Goal: Task Accomplishment & Management: Manage account settings

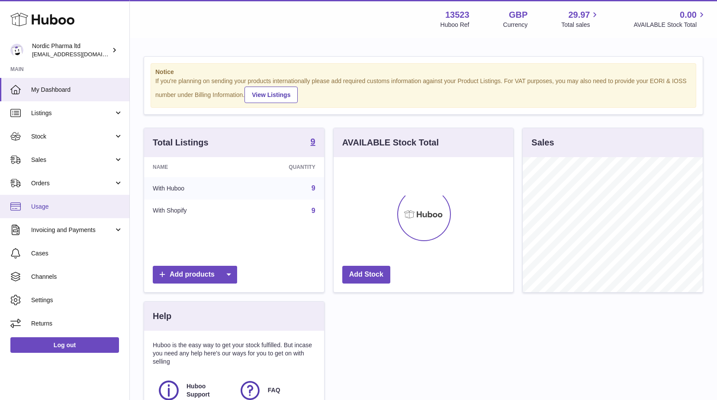
scroll to position [135, 180]
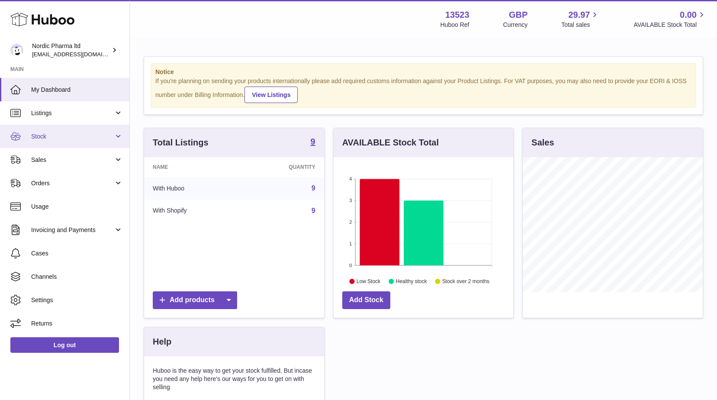
click at [53, 134] on span "Stock" at bounding box center [72, 136] width 83 height 8
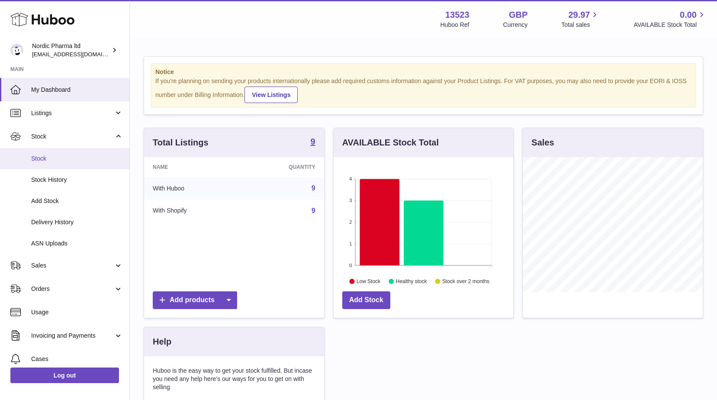
click at [52, 166] on link "Stock" at bounding box center [64, 158] width 129 height 21
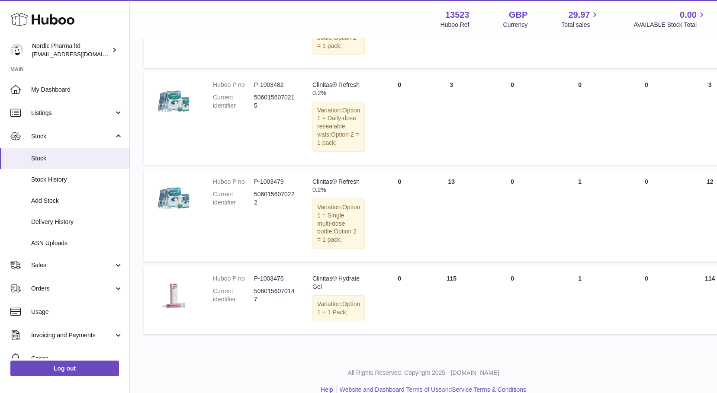
scroll to position [606, 0]
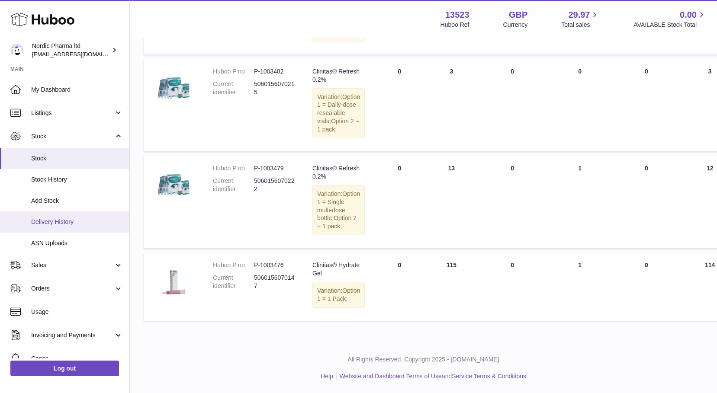
click at [54, 221] on span "Delivery History" at bounding box center [77, 222] width 92 height 8
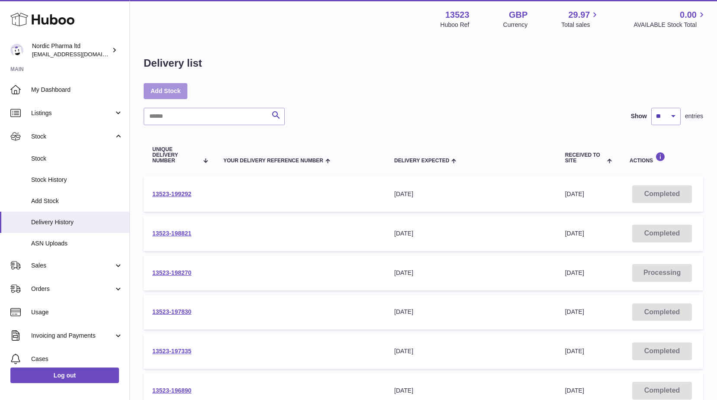
click at [148, 93] on link "Add Stock" at bounding box center [166, 91] width 44 height 16
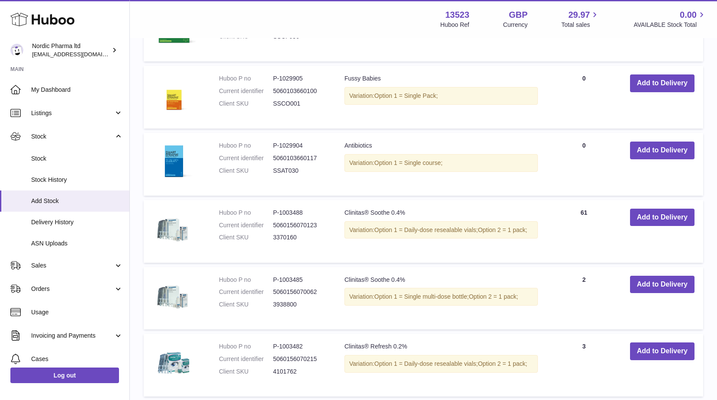
scroll to position [390, 0]
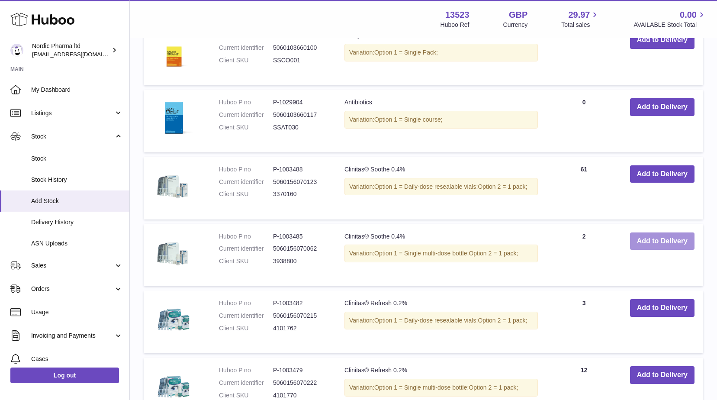
click at [671, 237] on button "Add to Delivery" at bounding box center [662, 241] width 64 height 18
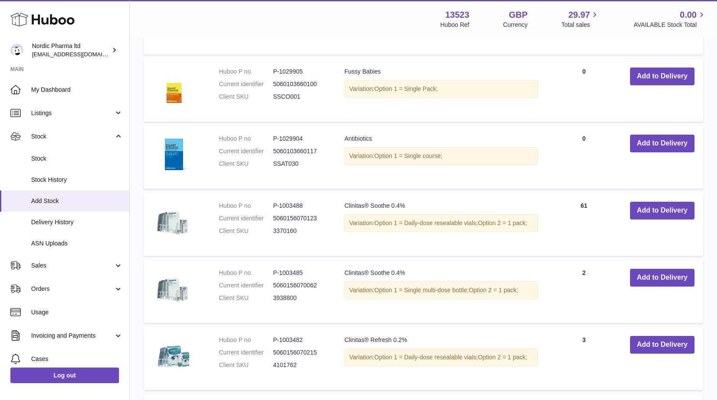
scroll to position [476, 0]
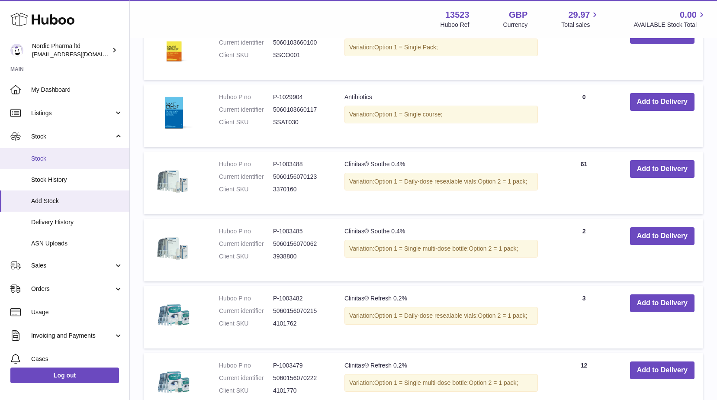
click at [54, 158] on span "Stock" at bounding box center [77, 159] width 92 height 8
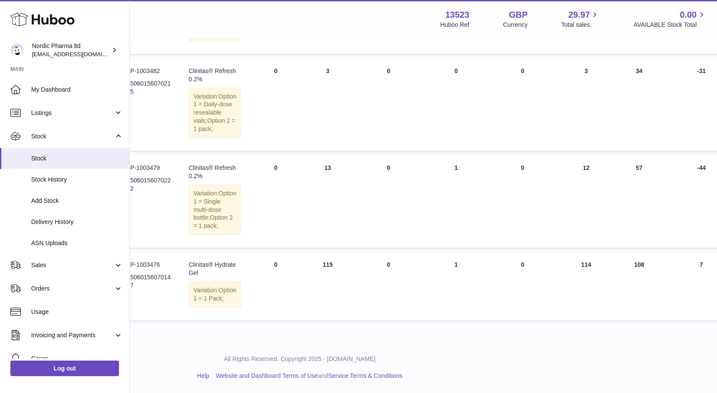
scroll to position [649, 124]
drag, startPoint x: 433, startPoint y: 391, endPoint x: 400, endPoint y: 386, distance: 33.3
click at [400, 386] on div "All Rights Reserved. Copyright 2025 - Huboo.co.uk Help Website and Dashboard Te…" at bounding box center [299, 367] width 587 height 51
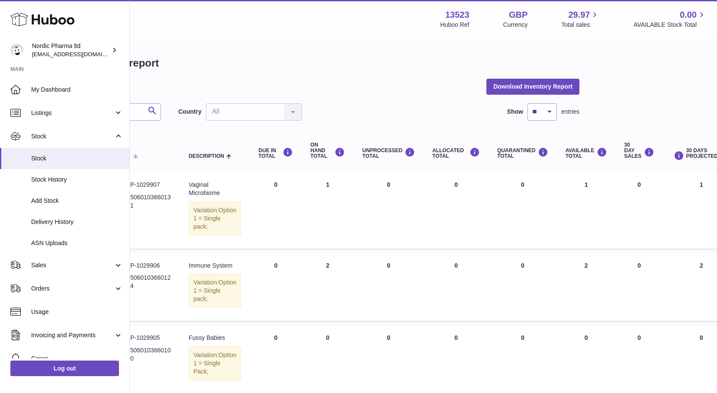
scroll to position [0, 0]
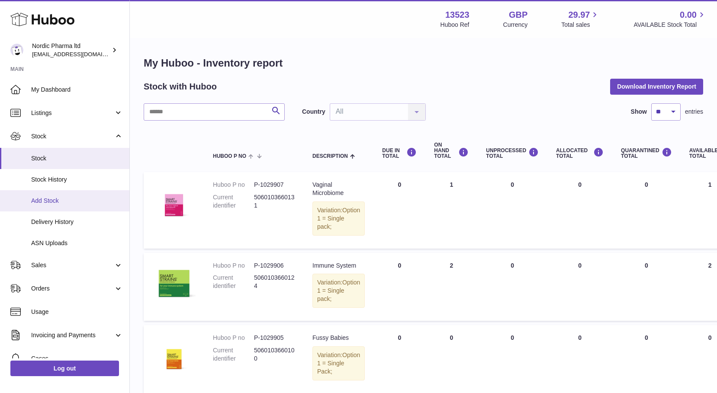
click at [42, 197] on span "Add Stock" at bounding box center [77, 201] width 92 height 8
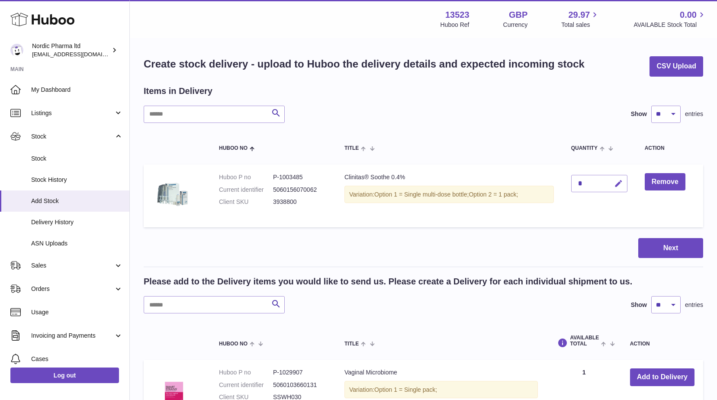
click at [620, 182] on icon "button" at bounding box center [618, 183] width 9 height 9
type input "***"
click at [620, 183] on icon "submit" at bounding box center [619, 184] width 8 height 8
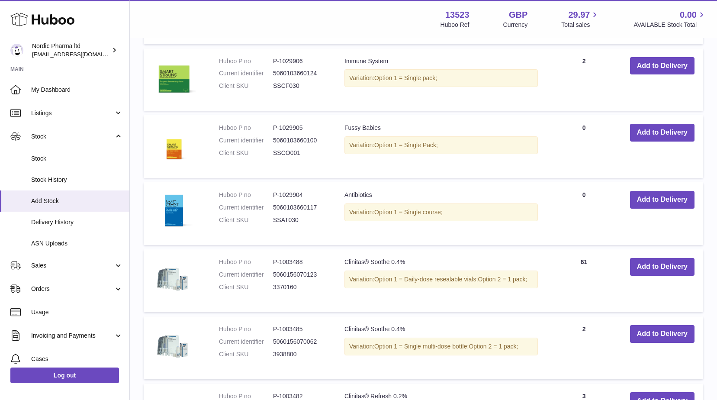
scroll to position [390, 0]
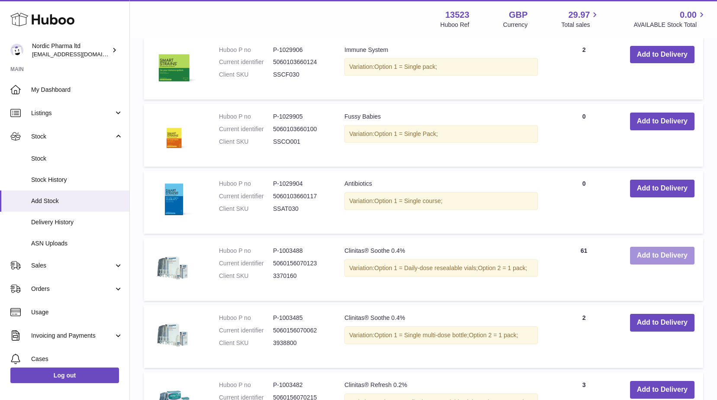
click at [654, 252] on button "Add to Delivery" at bounding box center [662, 256] width 64 height 18
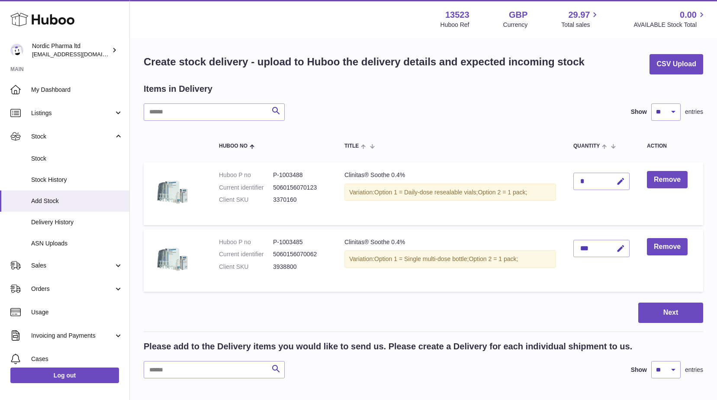
scroll to position [0, 0]
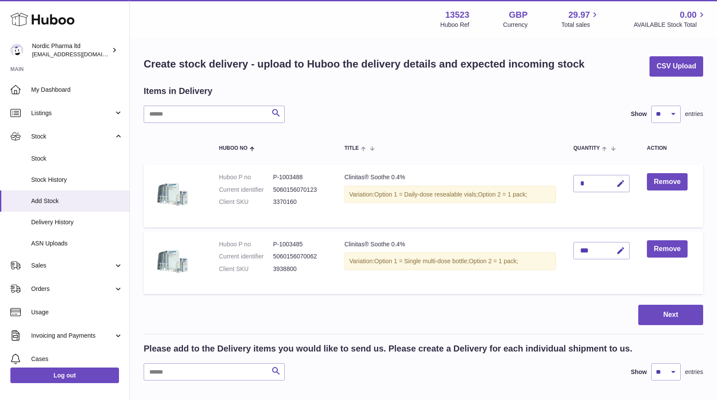
click at [602, 184] on div "*" at bounding box center [602, 183] width 56 height 17
click at [619, 179] on icon "button" at bounding box center [620, 183] width 9 height 9
type input "***"
click at [620, 180] on icon "submit" at bounding box center [621, 184] width 8 height 8
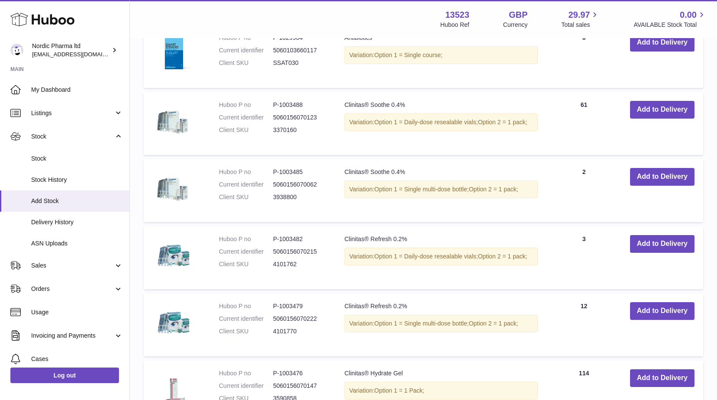
scroll to position [606, 0]
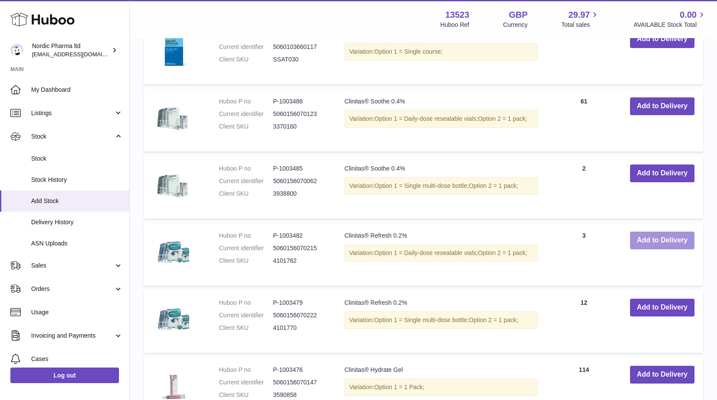
click at [651, 241] on button "Add to Delivery" at bounding box center [662, 241] width 64 height 18
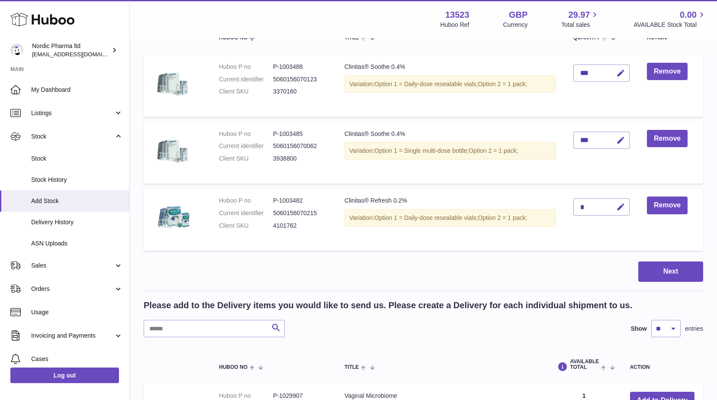
scroll to position [67, 0]
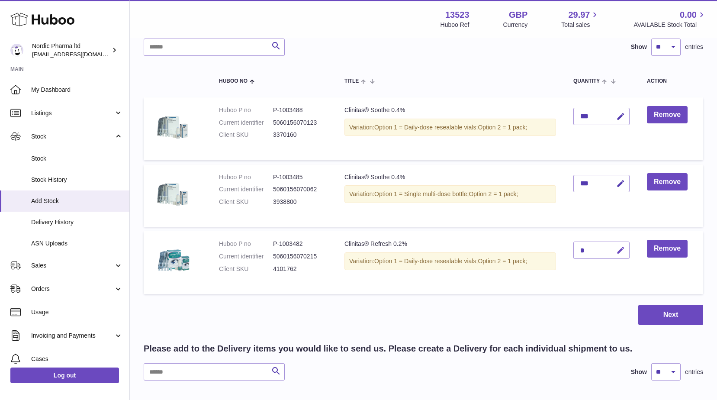
click at [621, 253] on icon "button" at bounding box center [620, 250] width 9 height 9
type input "**"
click at [622, 247] on icon "submit" at bounding box center [621, 250] width 8 height 8
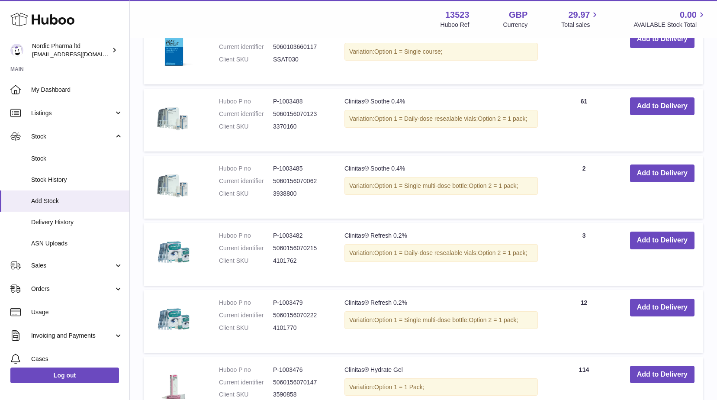
scroll to position [716, 0]
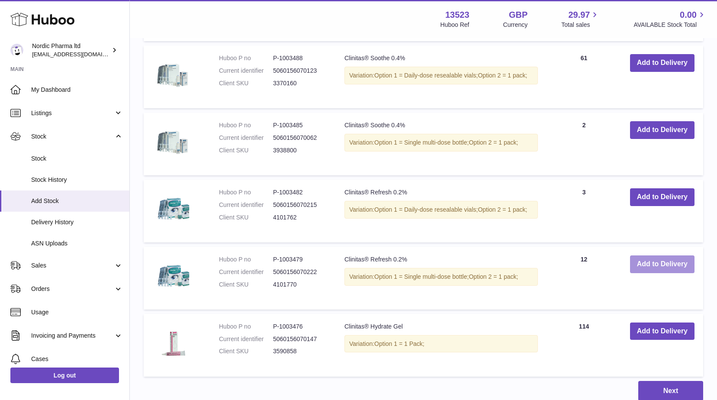
click at [650, 263] on button "Add to Delivery" at bounding box center [662, 264] width 64 height 18
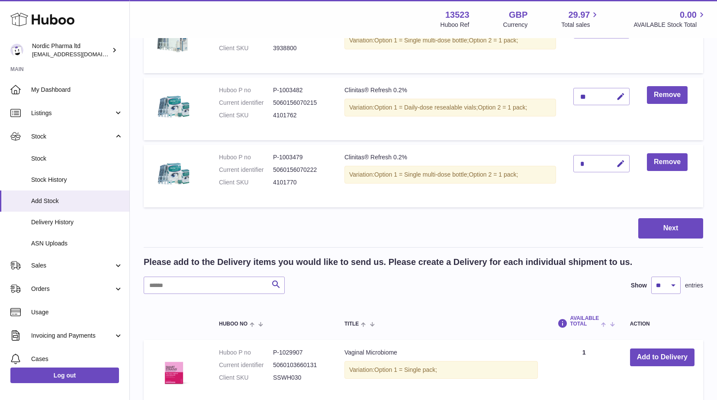
scroll to position [4, 0]
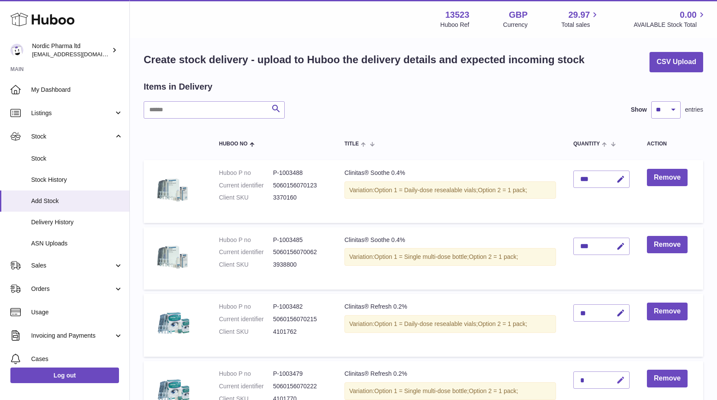
click at [622, 380] on icon "button" at bounding box center [620, 380] width 9 height 9
type input "**"
click at [624, 381] on icon "submit" at bounding box center [621, 380] width 8 height 8
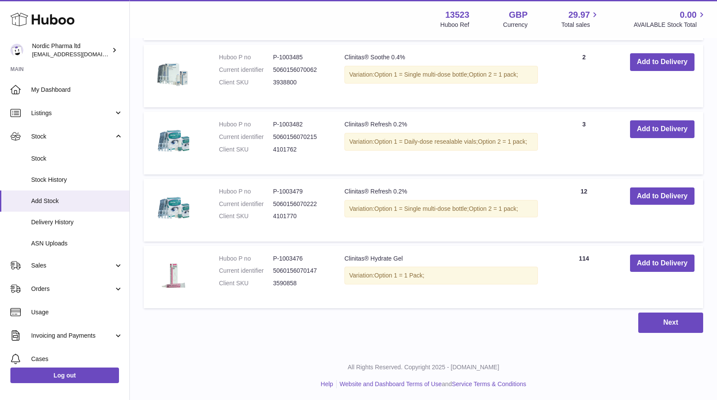
scroll to position [853, 0]
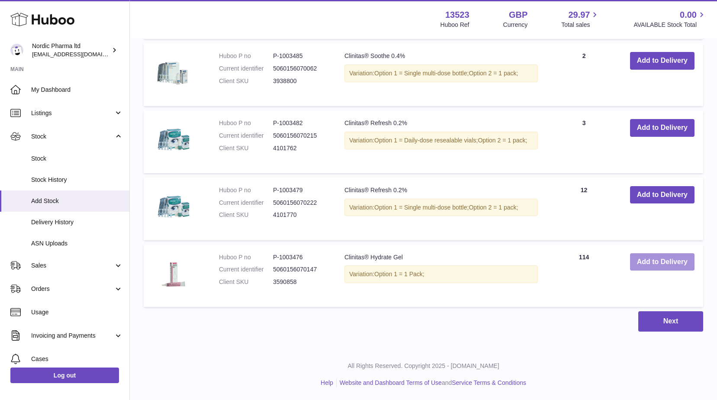
click at [652, 259] on button "Add to Delivery" at bounding box center [662, 262] width 64 height 18
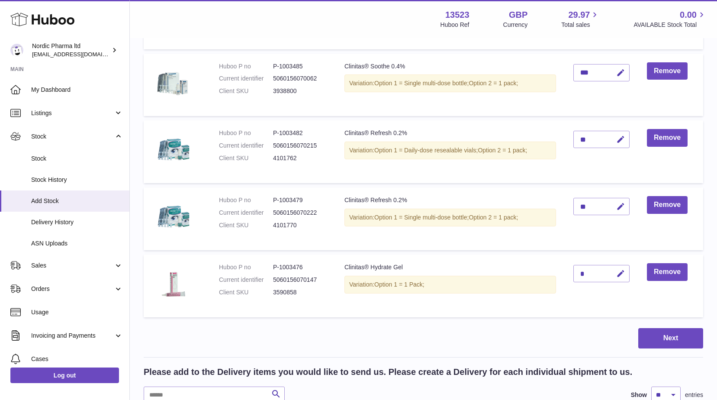
scroll to position [184, 0]
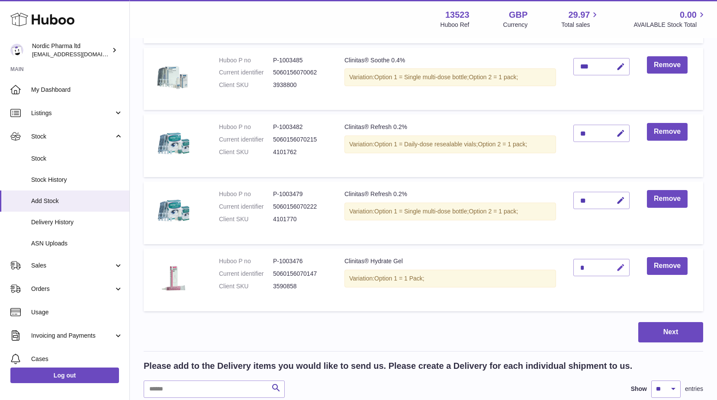
click at [622, 267] on icon "button" at bounding box center [620, 267] width 9 height 9
type input "**"
click at [622, 266] on icon "submit" at bounding box center [621, 268] width 8 height 8
click at [660, 330] on button "Next" at bounding box center [670, 332] width 65 height 20
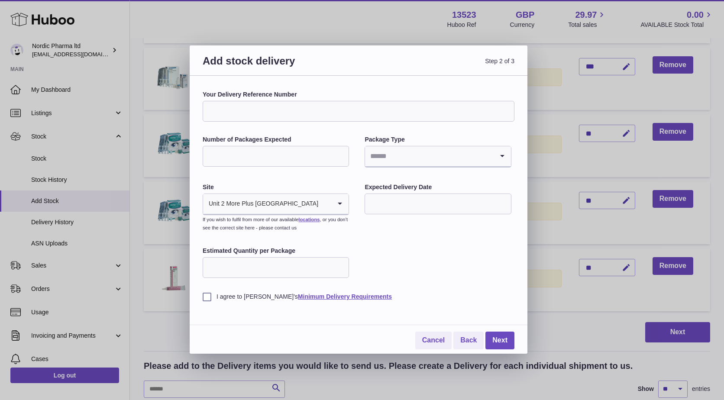
click at [341, 155] on input "*" at bounding box center [276, 156] width 146 height 21
click at [499, 154] on icon "Search for option" at bounding box center [501, 156] width 17 height 20
click at [387, 213] on li "Boxes" at bounding box center [437, 214] width 145 height 17
click at [238, 158] on input "**" at bounding box center [276, 156] width 146 height 21
type input "*"
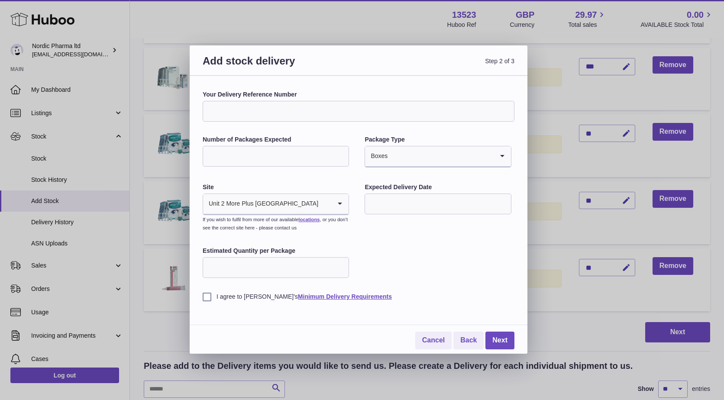
type input "*"
click at [367, 242] on div "Your Delivery Reference Number Number of Packages Expected * Package Type Boxes…" at bounding box center [359, 195] width 312 height 210
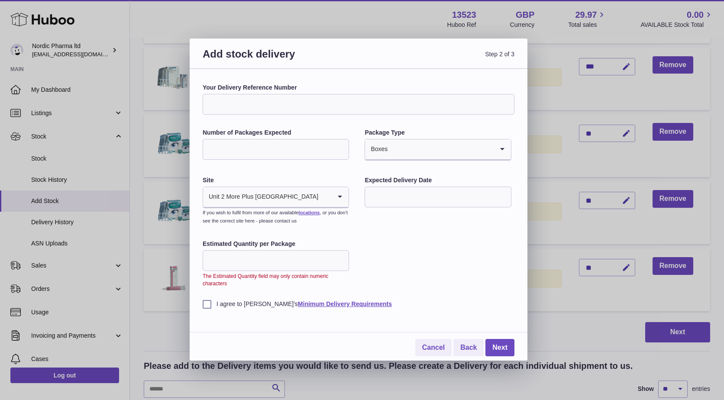
type input "**"
click at [337, 268] on input "**" at bounding box center [276, 260] width 146 height 21
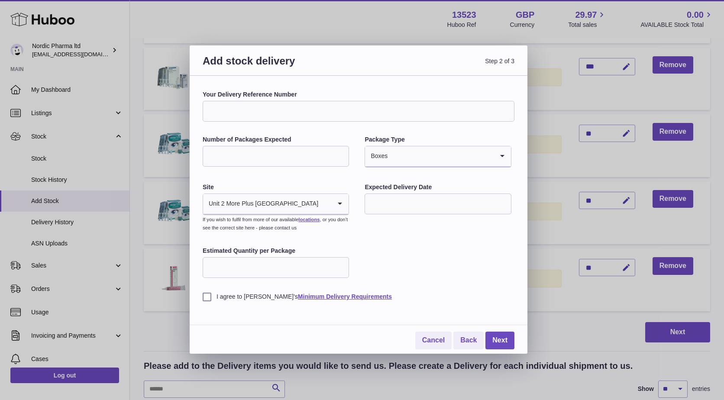
type input "*"
type input "**"
click at [206, 297] on label "I agree to Huboo's Minimum Delivery Requirements" at bounding box center [359, 297] width 312 height 8
click at [500, 339] on link "Next" at bounding box center [499, 341] width 29 height 18
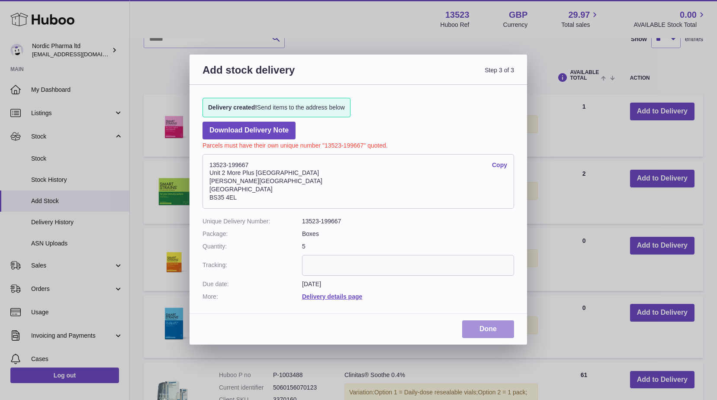
click at [490, 330] on link "Done" at bounding box center [488, 329] width 52 height 18
